Goal: Find specific page/section: Find specific page/section

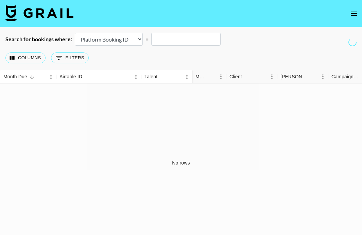
select select "id"
click at [355, 20] on nav at bounding box center [181, 13] width 362 height 27
click at [354, 15] on icon "open drawer" at bounding box center [354, 14] width 6 height 4
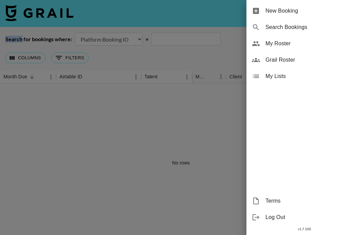
click at [288, 60] on span "Grail Roster" at bounding box center [311, 60] width 91 height 8
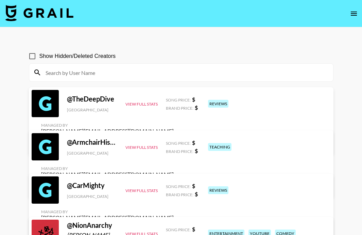
click at [110, 75] on input at bounding box center [186, 72] width 288 height 11
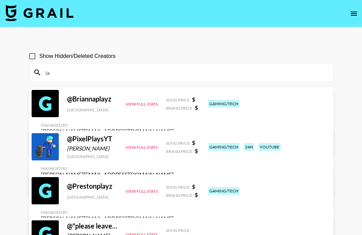
type input "l"
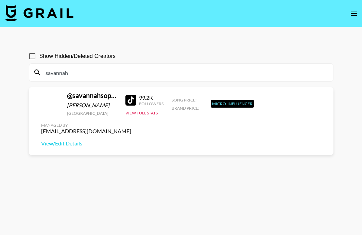
type input "savannah"
click at [34, 56] on input "Show Hidden/Deleted Creators" at bounding box center [32, 56] width 14 height 14
checkbox input "true"
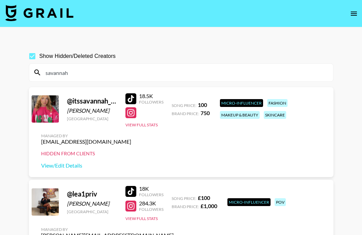
click at [86, 75] on input "savannah" at bounding box center [186, 72] width 288 height 11
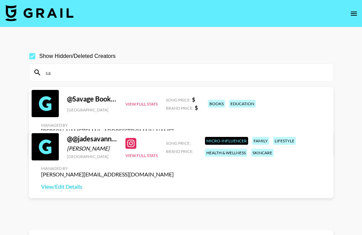
type input "s"
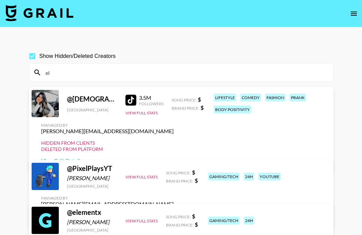
type input "e"
